Goal: Transaction & Acquisition: Subscribe to service/newsletter

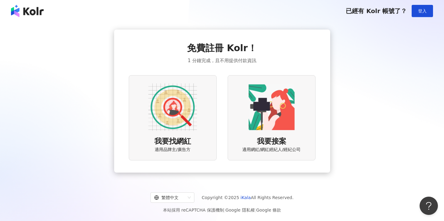
click at [180, 112] on img at bounding box center [172, 107] width 49 height 49
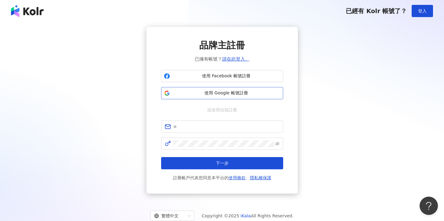
click at [226, 93] on span "使用 Google 帳號註冊" at bounding box center [226, 93] width 108 height 6
click at [184, 129] on input "text" at bounding box center [226, 127] width 106 height 7
click at [319, 133] on div "品牌主註冊 已擁有帳號？ 請在此登入。 使用 Facebook 帳號註冊 使用 Google 帳號註冊 或使用信箱註冊 下一步 註冊帳戶代表您同意本平台的 使…" at bounding box center [221, 110] width 429 height 167
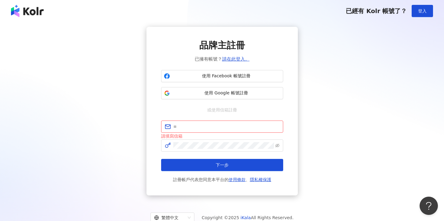
click at [315, 117] on div "品牌主註冊 已擁有帳號？ 請在此登入。 使用 Facebook 帳號註冊 使用 Google 帳號註冊 或使用信箱註冊 請填寫信箱 下一步 註冊帳戶代表您同意…" at bounding box center [221, 111] width 429 height 169
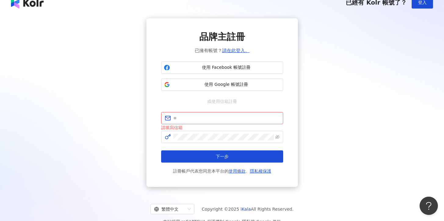
scroll to position [9, 0]
click at [240, 85] on span "使用 Google 帳號註冊" at bounding box center [226, 84] width 108 height 6
